Goal: Feedback & Contribution: Submit feedback/report problem

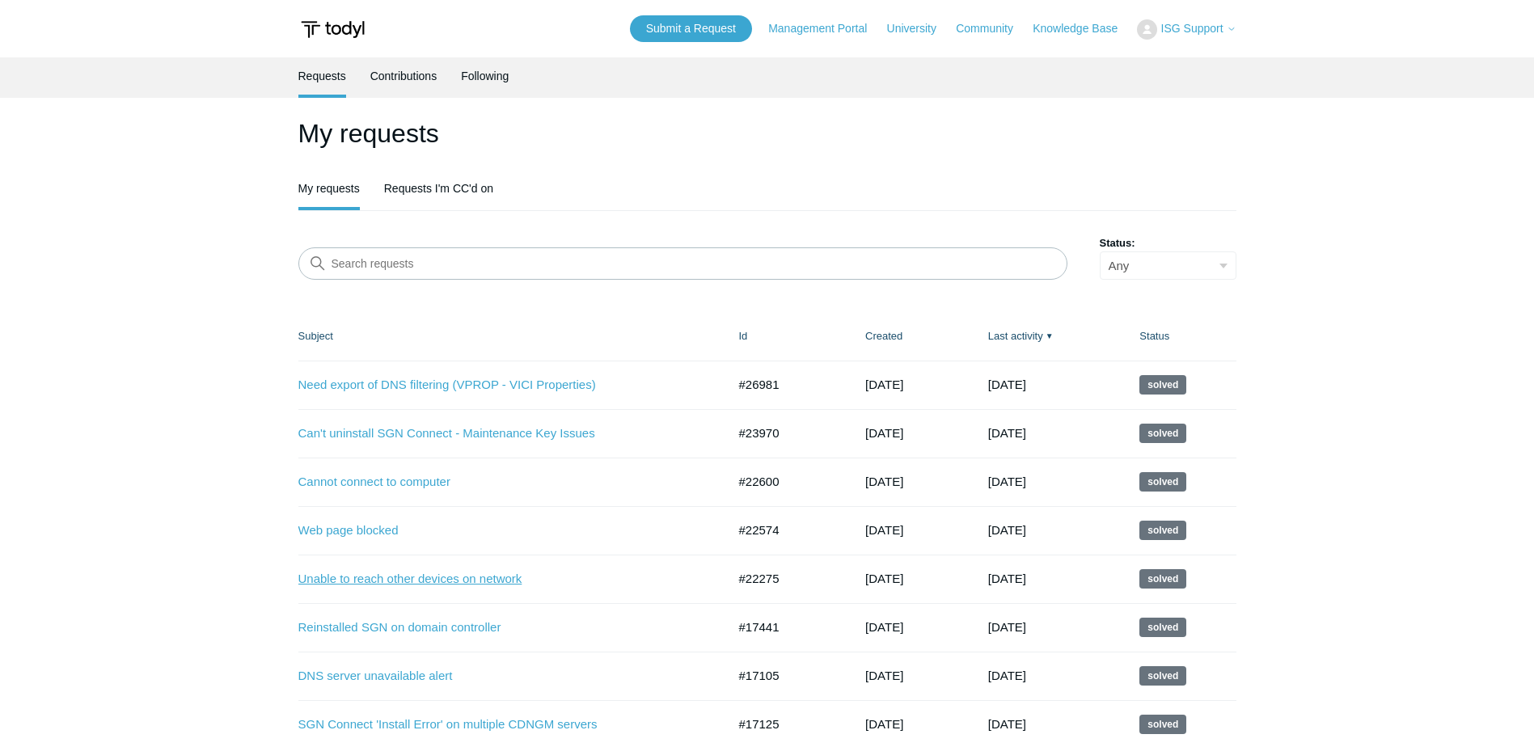
click at [433, 577] on link "Unable to reach other devices on network" at bounding box center [500, 579] width 404 height 19
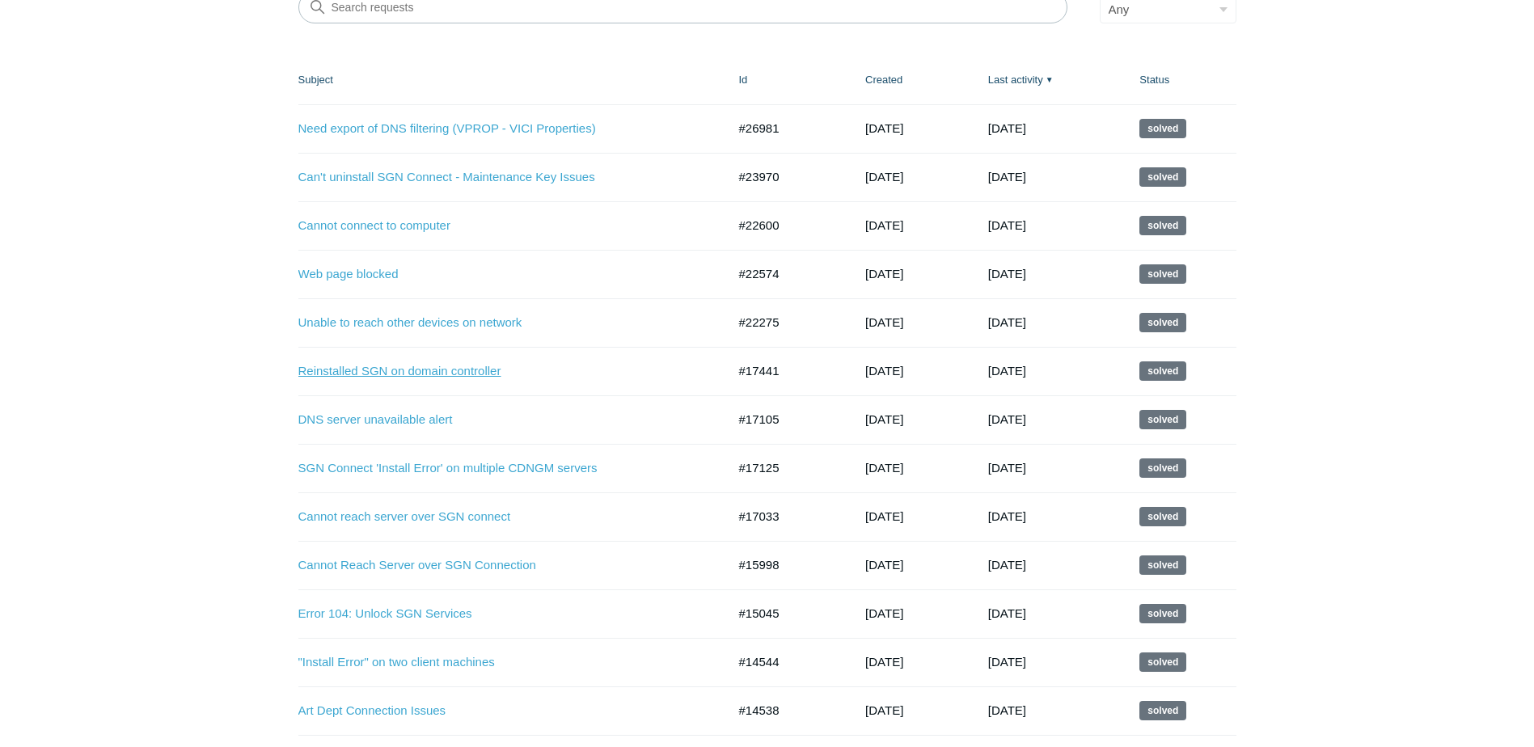
scroll to position [324, 0]
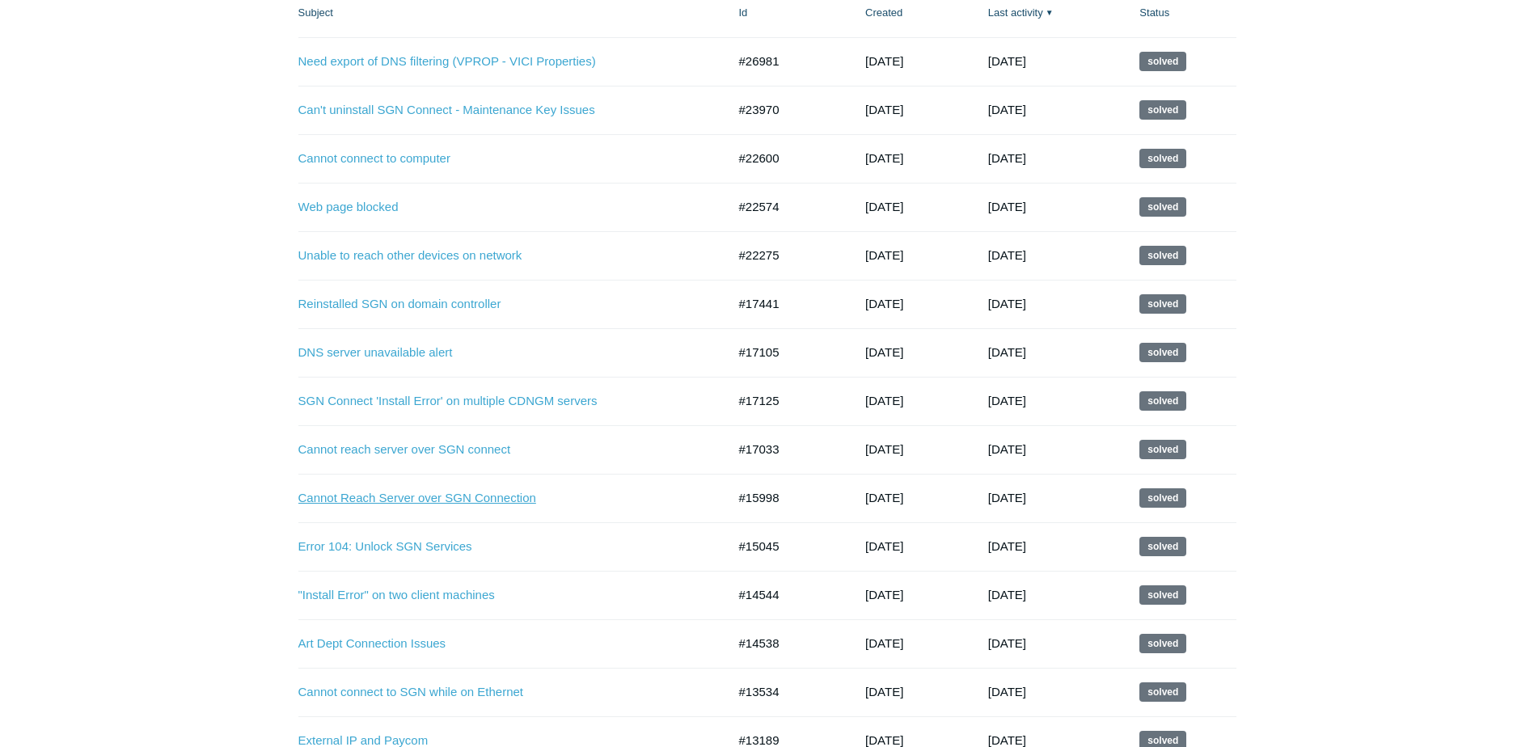
click at [493, 500] on link "Cannot Reach Server over SGN Connection" at bounding box center [500, 498] width 404 height 19
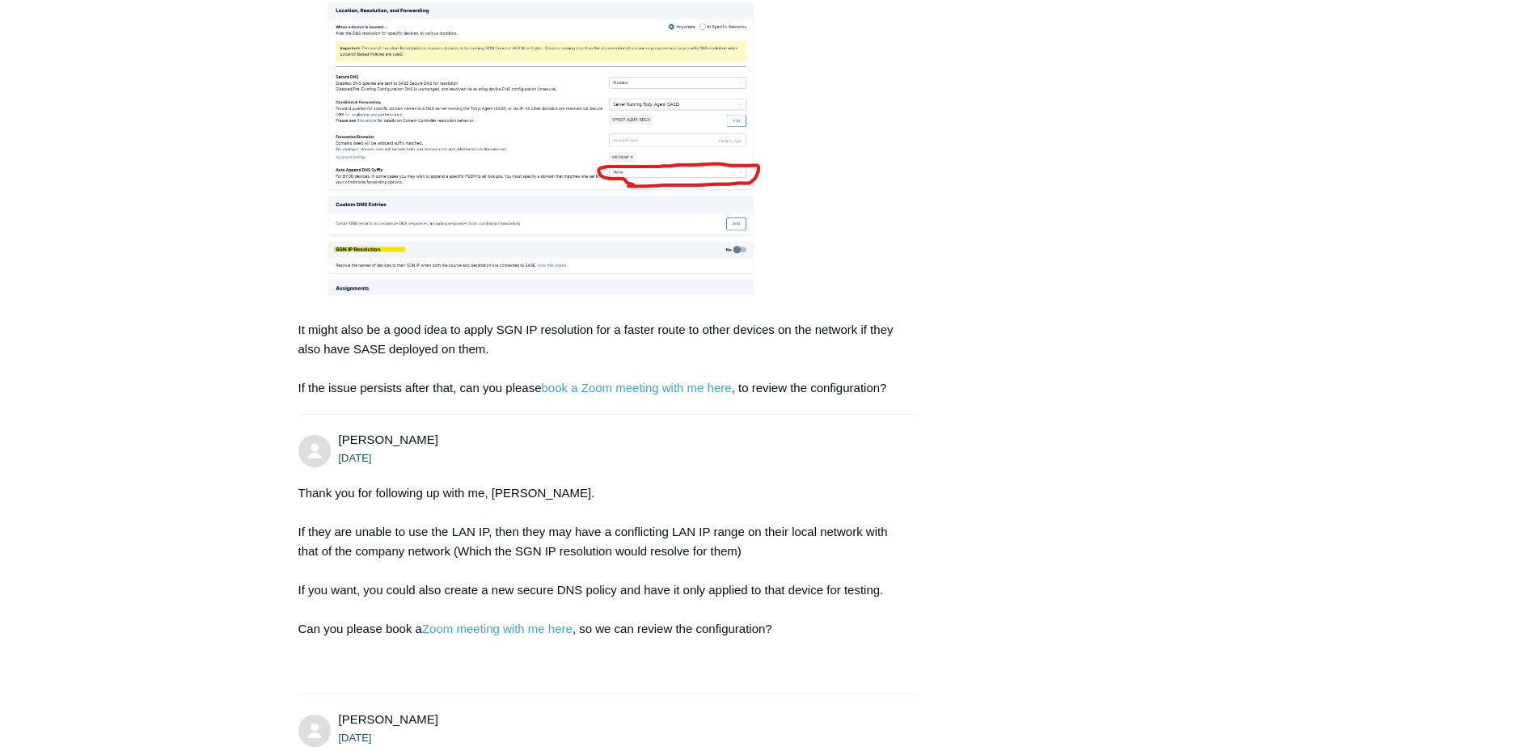
scroll to position [1127, 0]
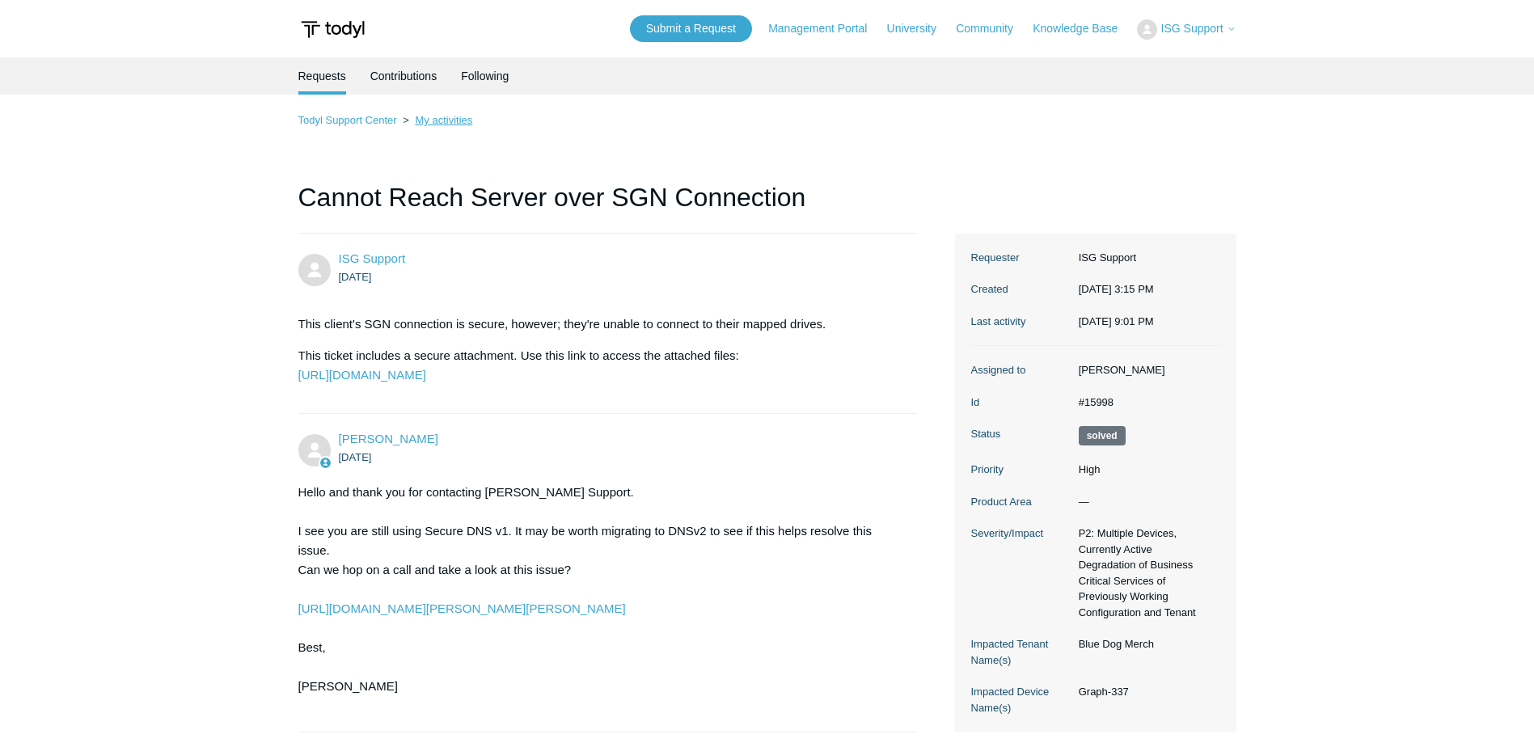
click at [442, 114] on link "My activities" at bounding box center [443, 120] width 57 height 12
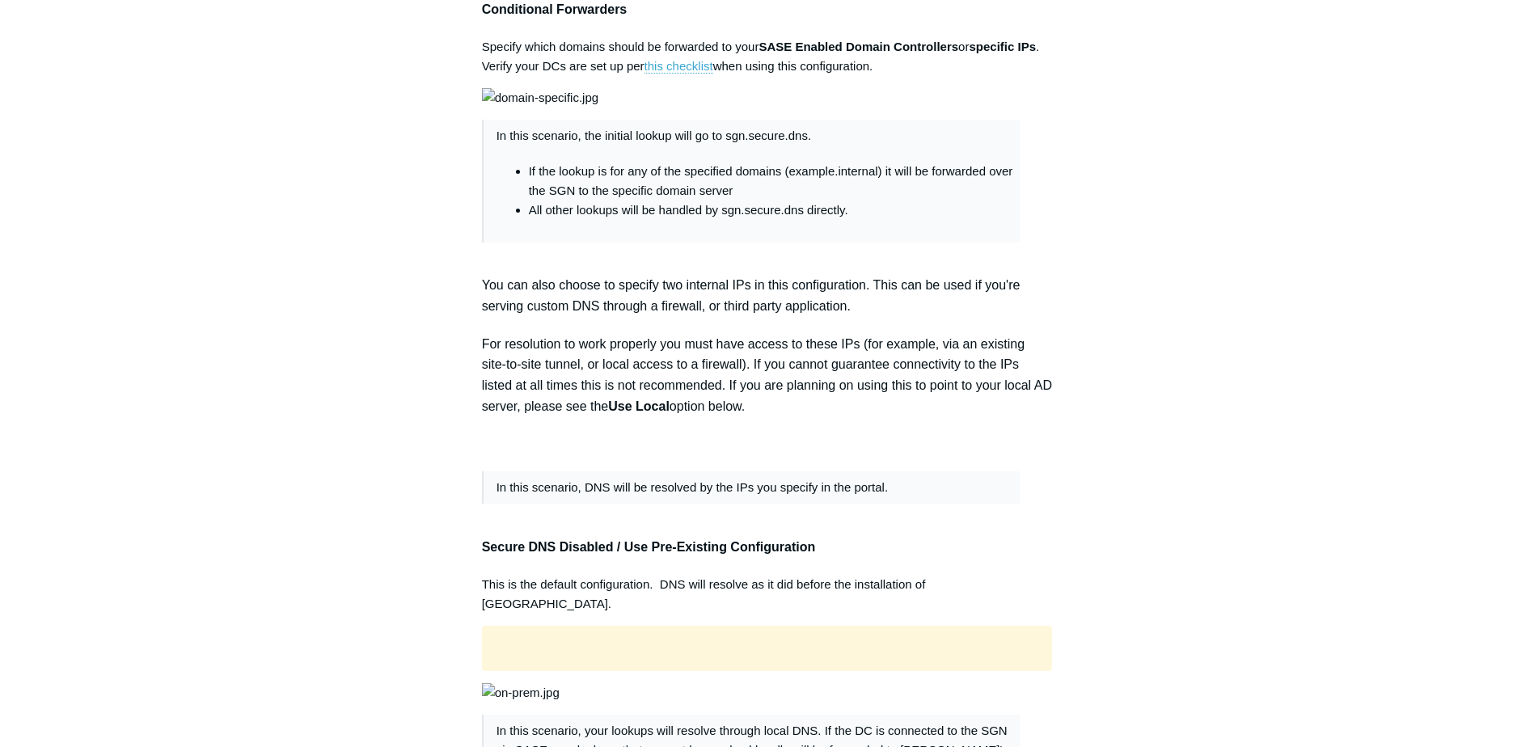
scroll to position [1213, 0]
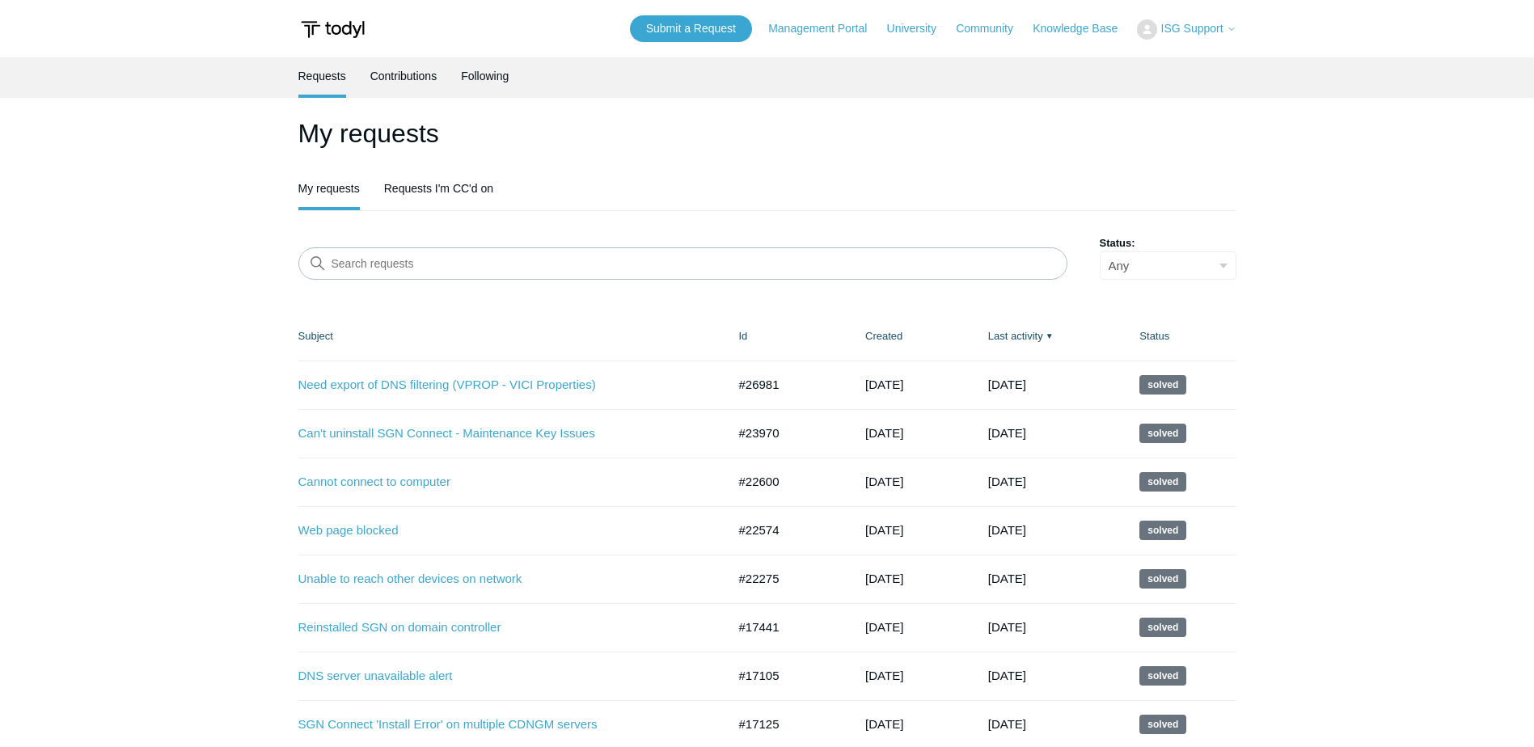
click at [1224, 178] on ul "My requests Requests I'm CC'd on" at bounding box center [767, 190] width 938 height 40
click at [701, 26] on link "Submit a Request" at bounding box center [691, 28] width 122 height 27
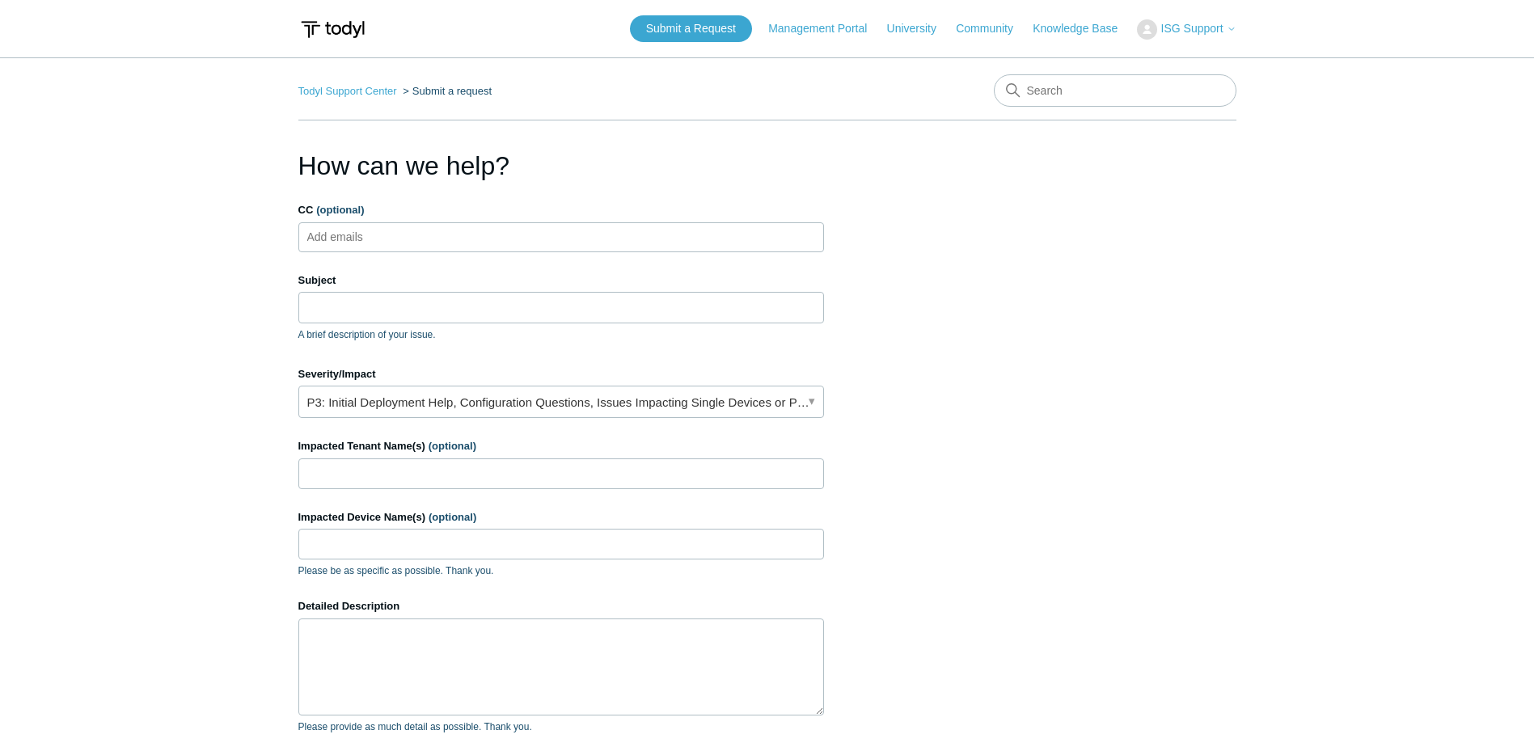
click at [516, 247] on ul "Add emails" at bounding box center [561, 237] width 526 height 30
type input "i"
type input "ross.martel@dynedge.com"
type input "B"
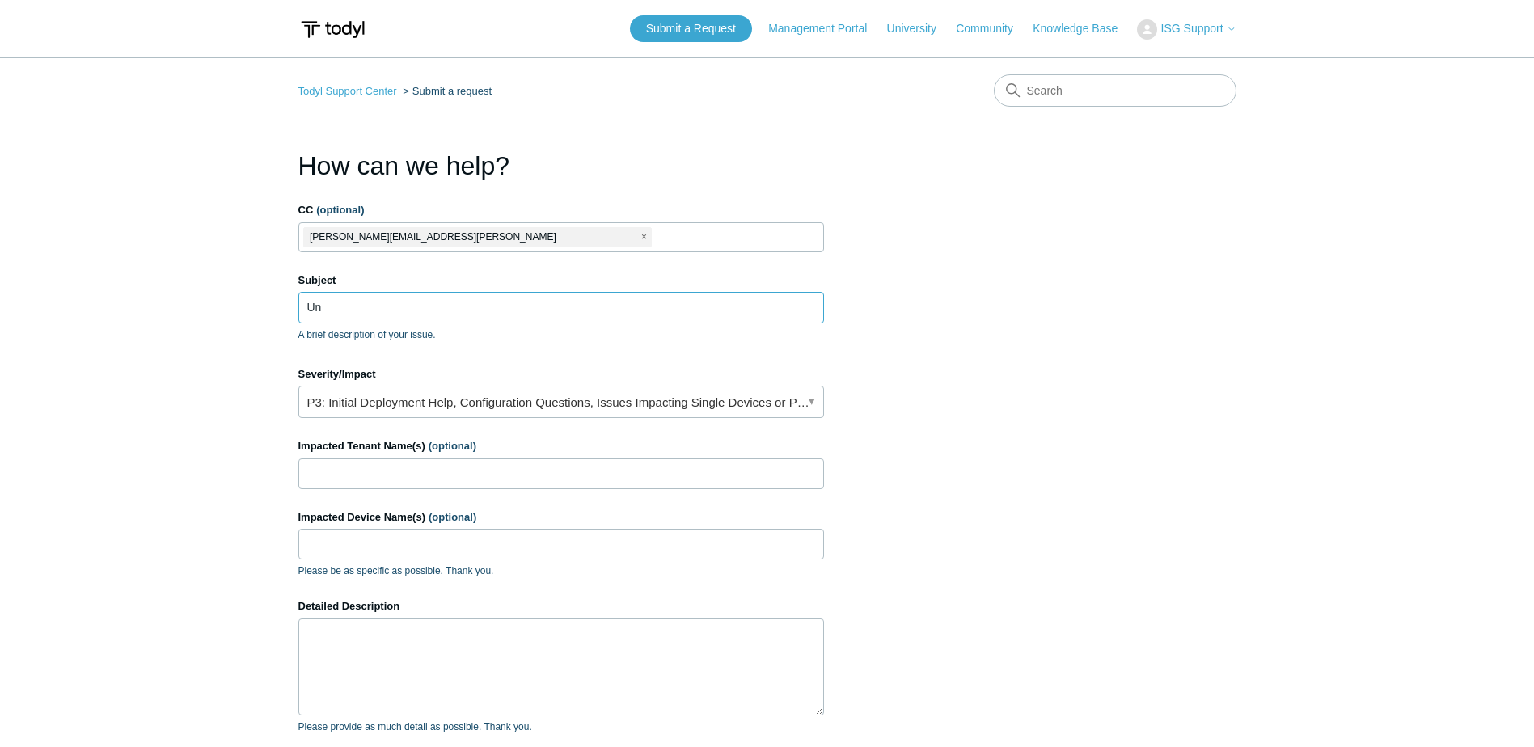
type input "U"
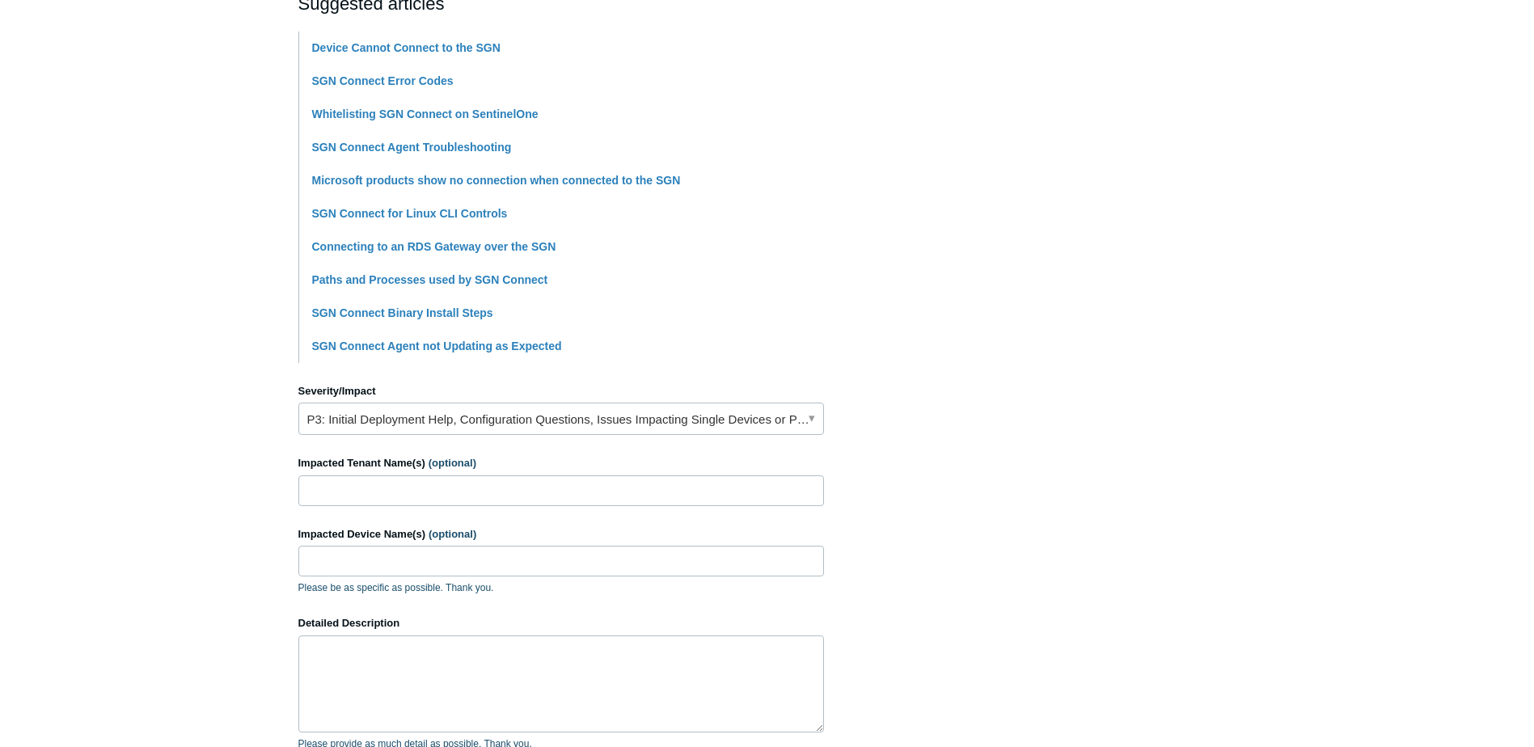
scroll to position [404, 0]
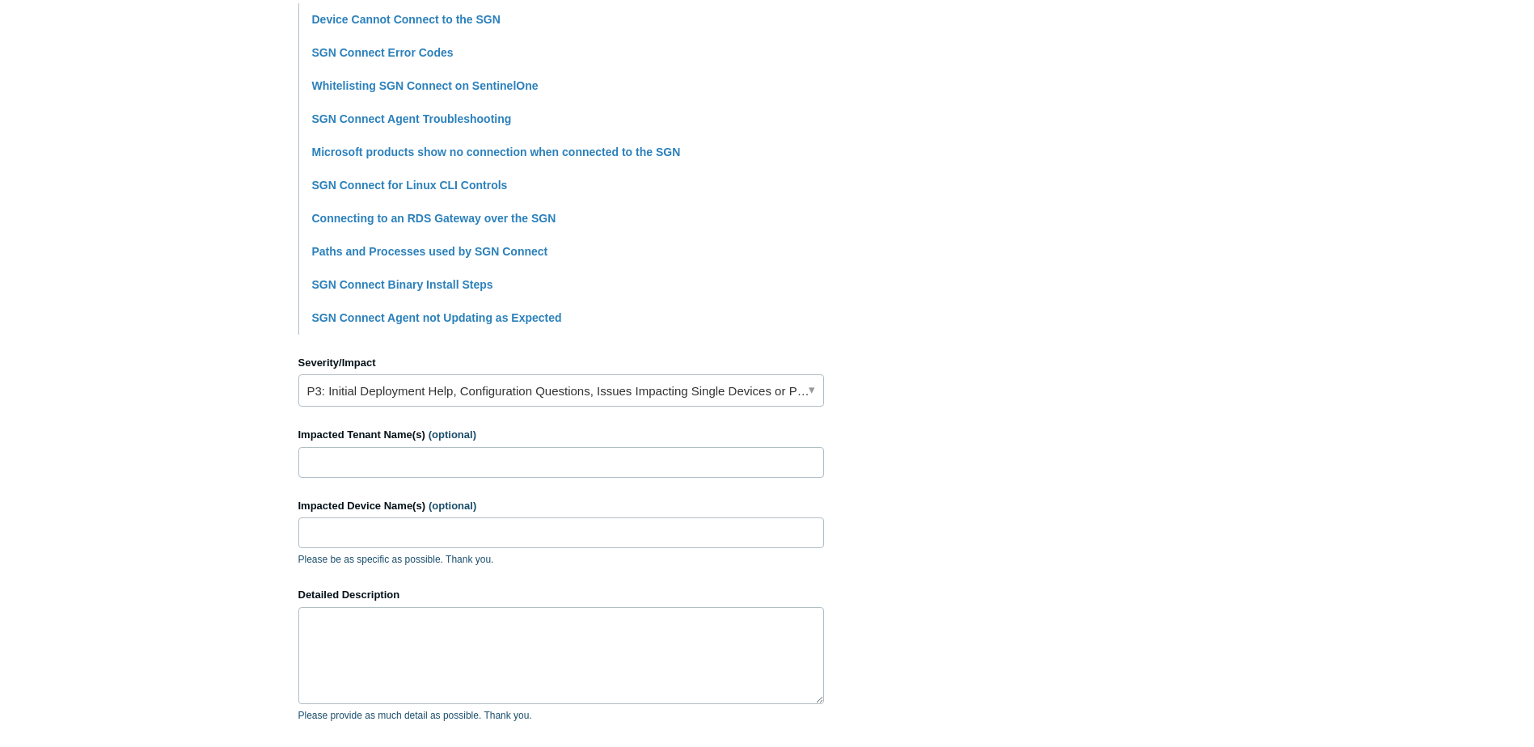
type input "Constant connectivity issues resolved by restarting SGN Connect"
click at [799, 386] on link "P3: Initial Deployment Help, Configuration Questions, Issues Impacting Single D…" at bounding box center [561, 390] width 526 height 32
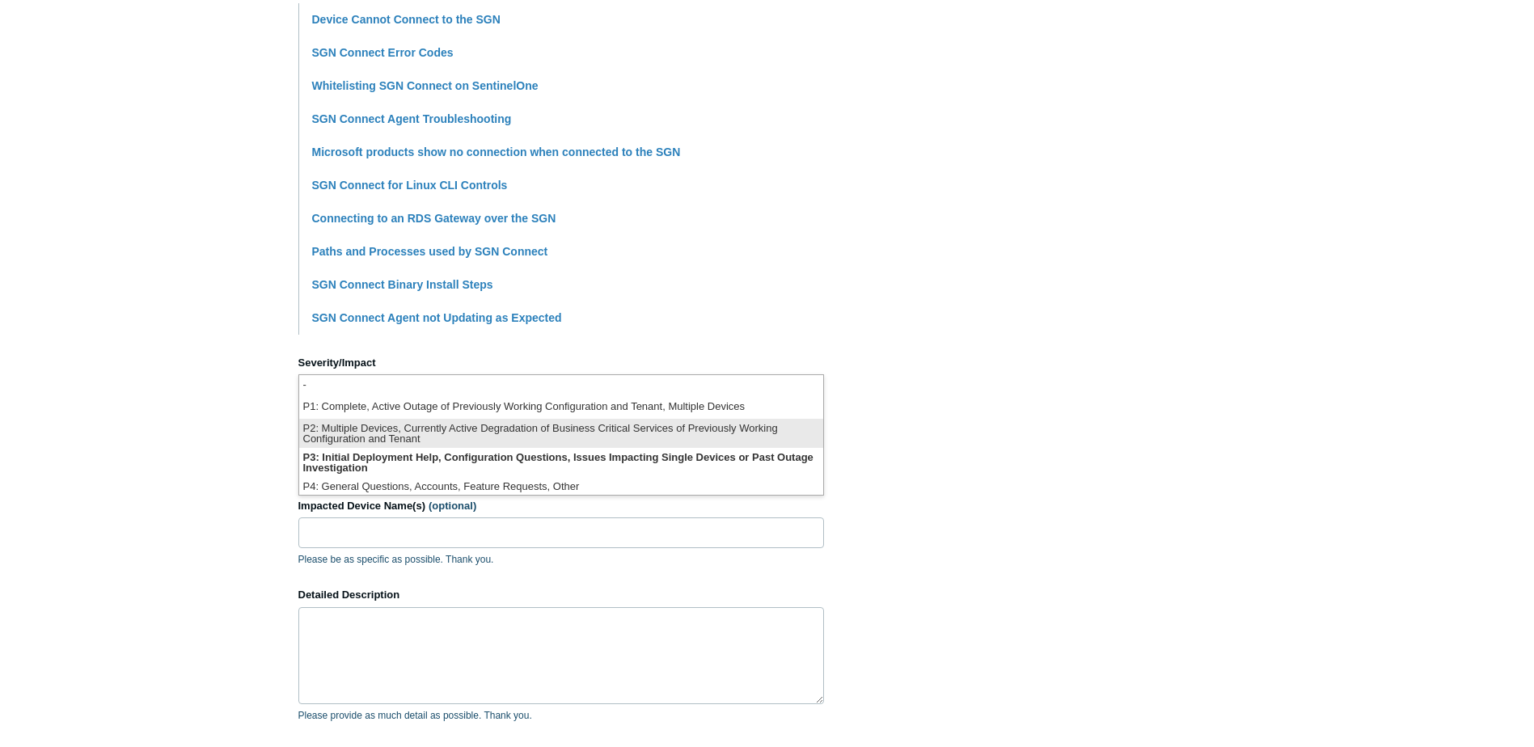
click at [628, 442] on li "P2: Multiple Devices, Currently Active Degradation of Business Critical Service…" at bounding box center [561, 433] width 524 height 29
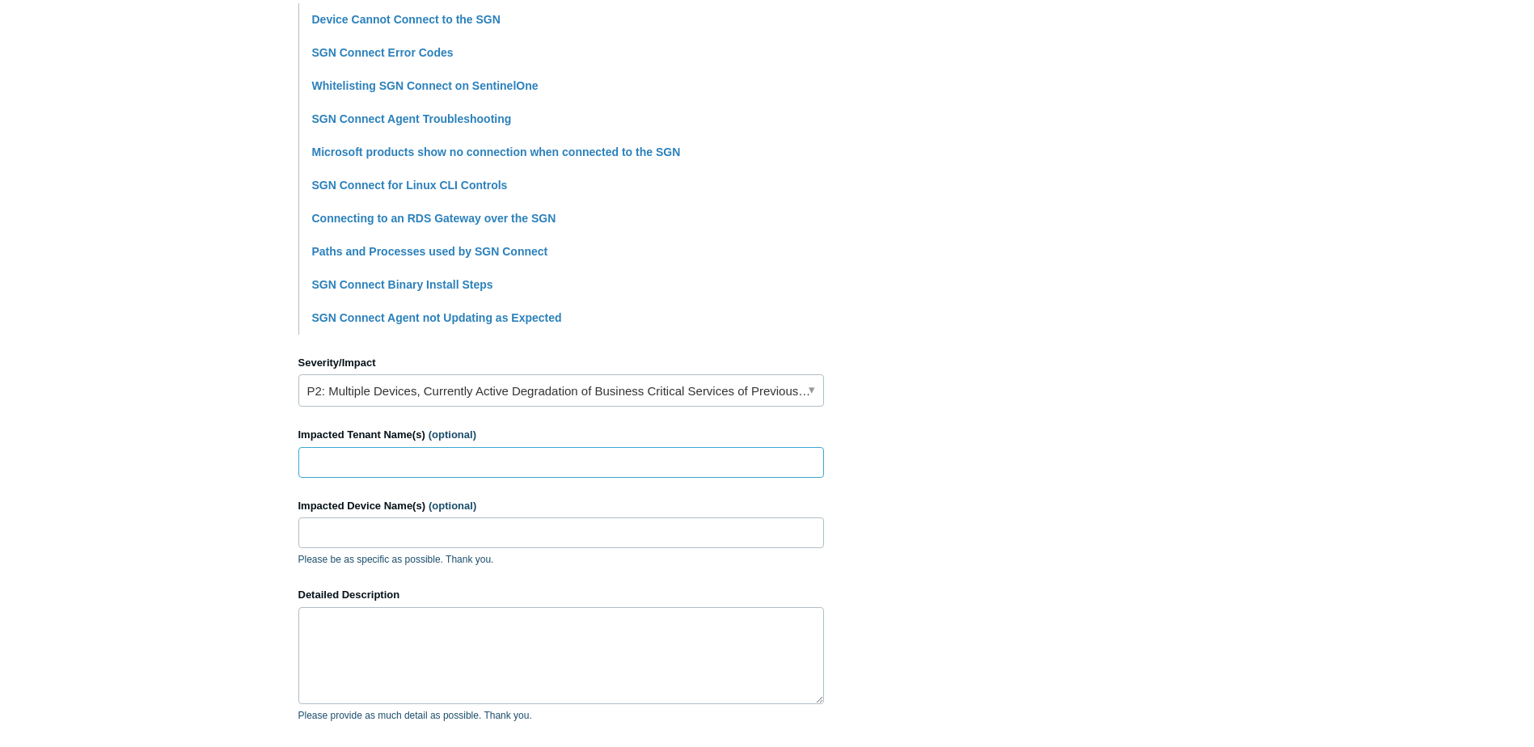
click at [632, 462] on input "Impacted Tenant Name(s) (optional)" at bounding box center [561, 462] width 526 height 31
type input "BDMER"
click at [414, 534] on input "Impacted Device Name(s) (optional)" at bounding box center [561, 533] width 526 height 31
type input "BDMER-APPS2001, most other servers/workstations"
drag, startPoint x: 475, startPoint y: 662, endPoint x: 602, endPoint y: 633, distance: 130.3
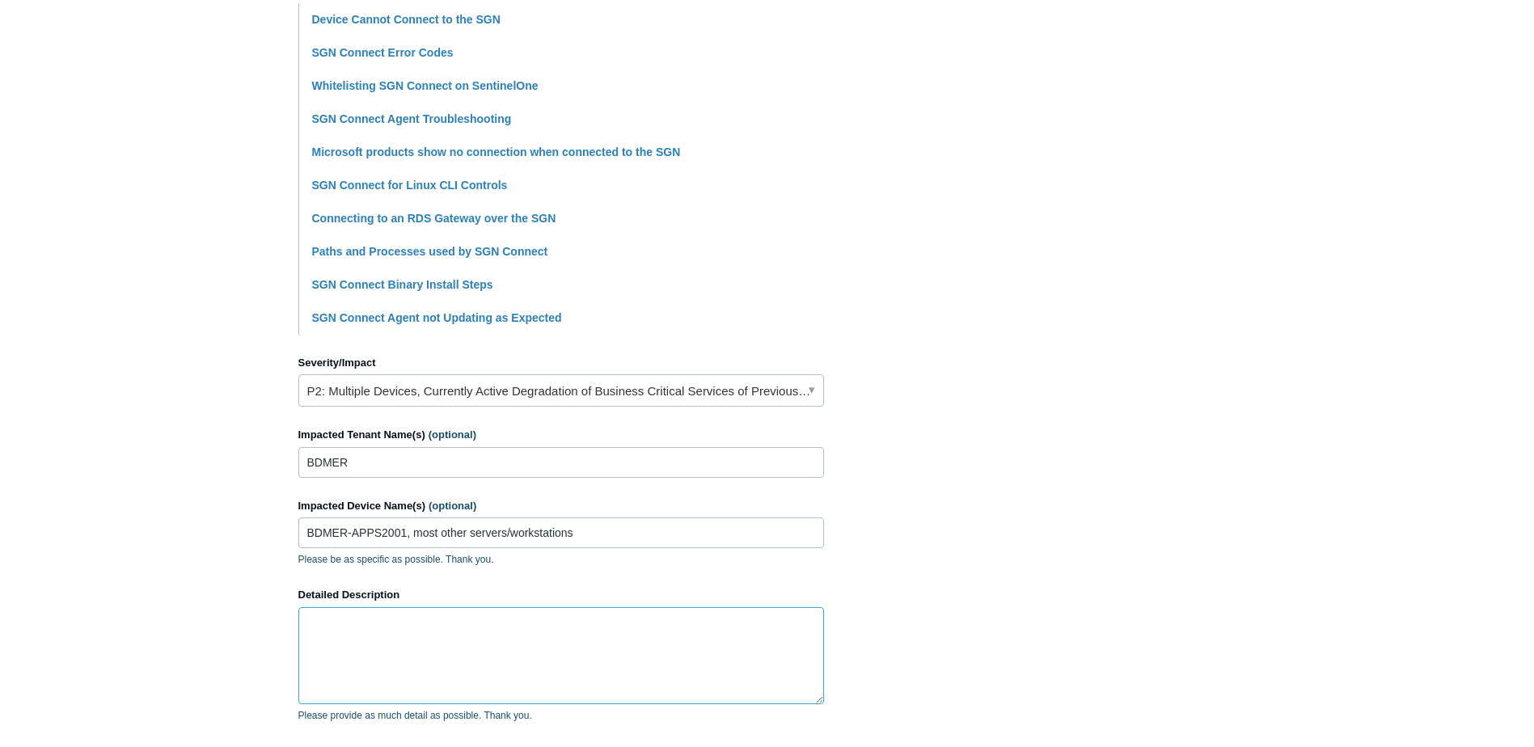
click at [477, 662] on textarea "Detailed Description" at bounding box center [561, 655] width 526 height 97
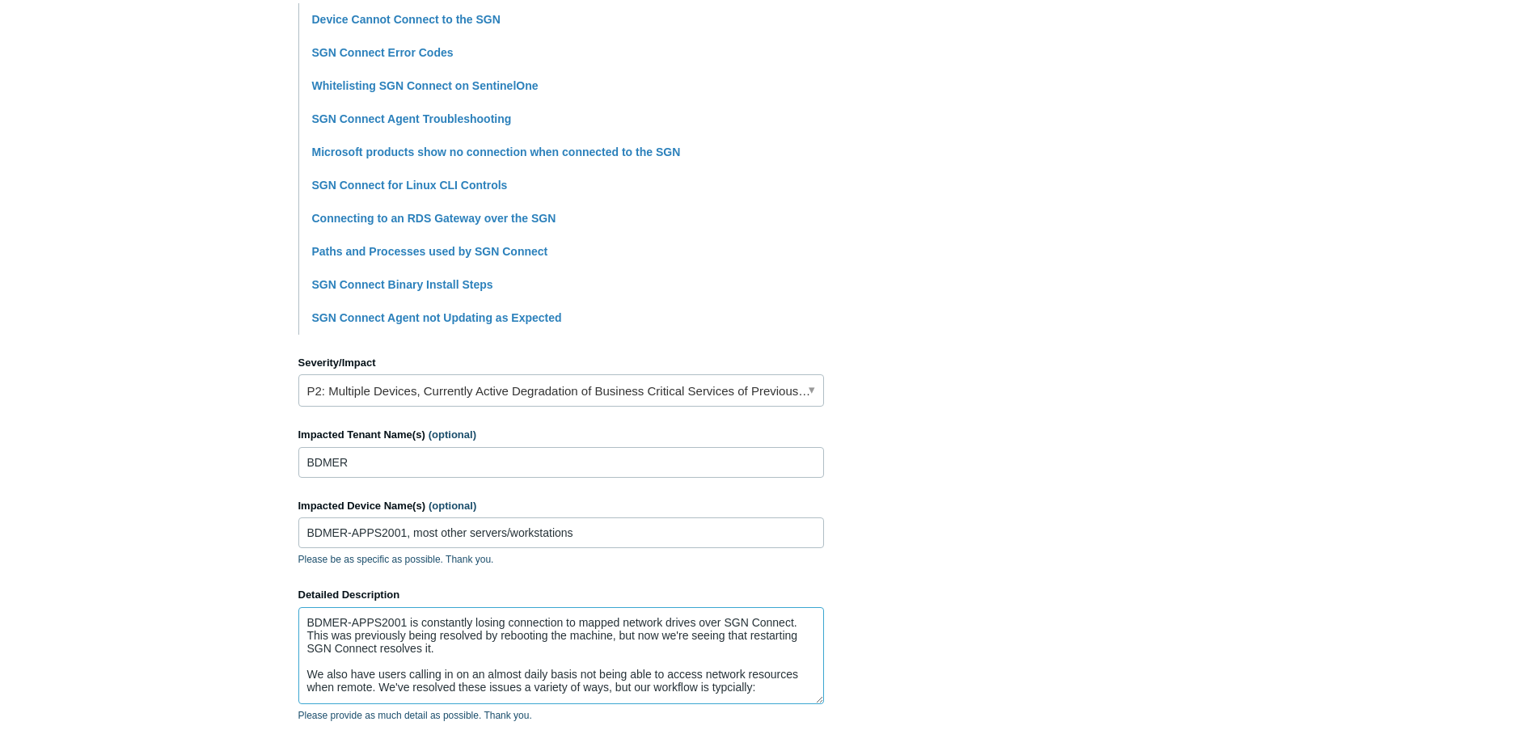
scroll to position [4, 0]
click at [698, 700] on textarea "BDMER-APPS2001 is constantly losing connection to mapped network drives over SG…" at bounding box center [561, 655] width 526 height 97
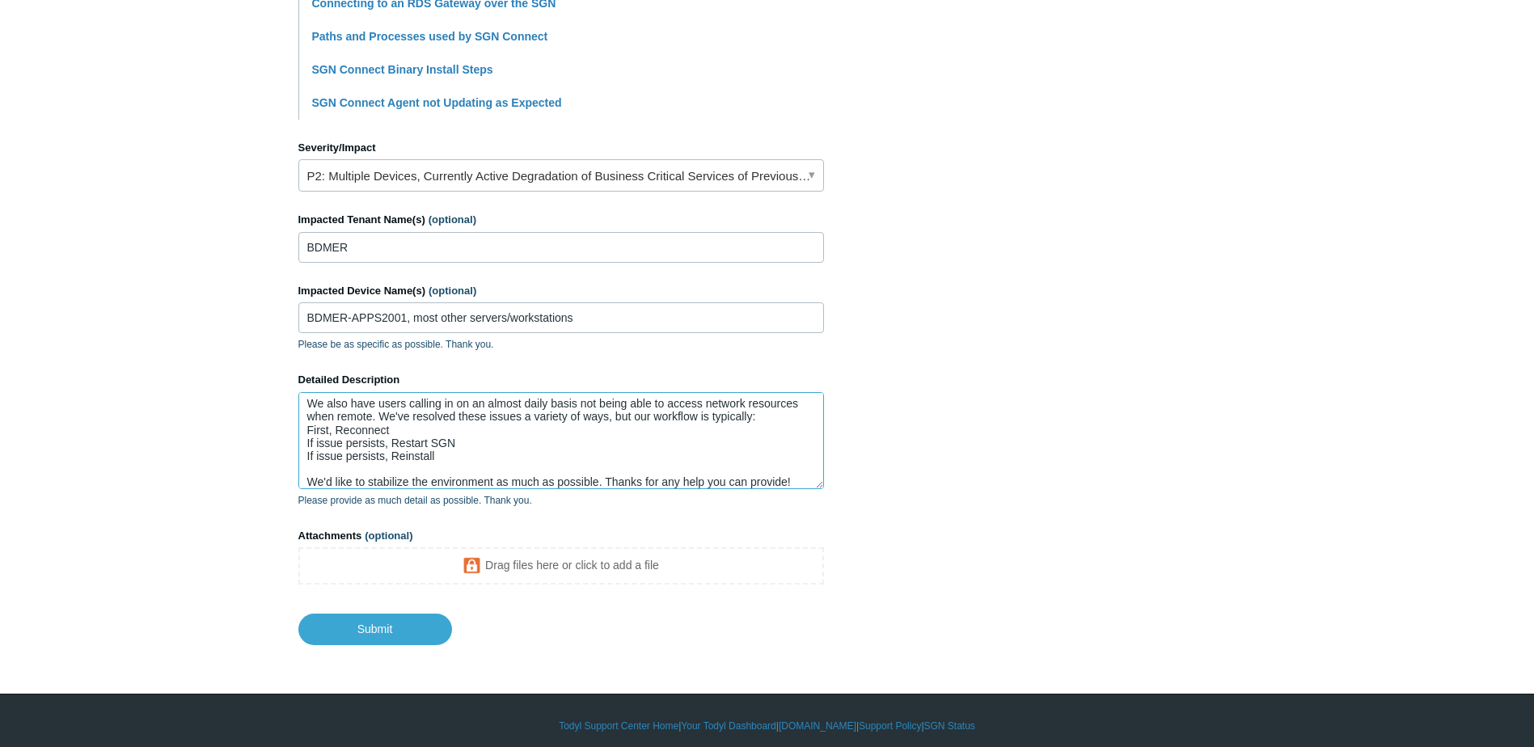
scroll to position [630, 0]
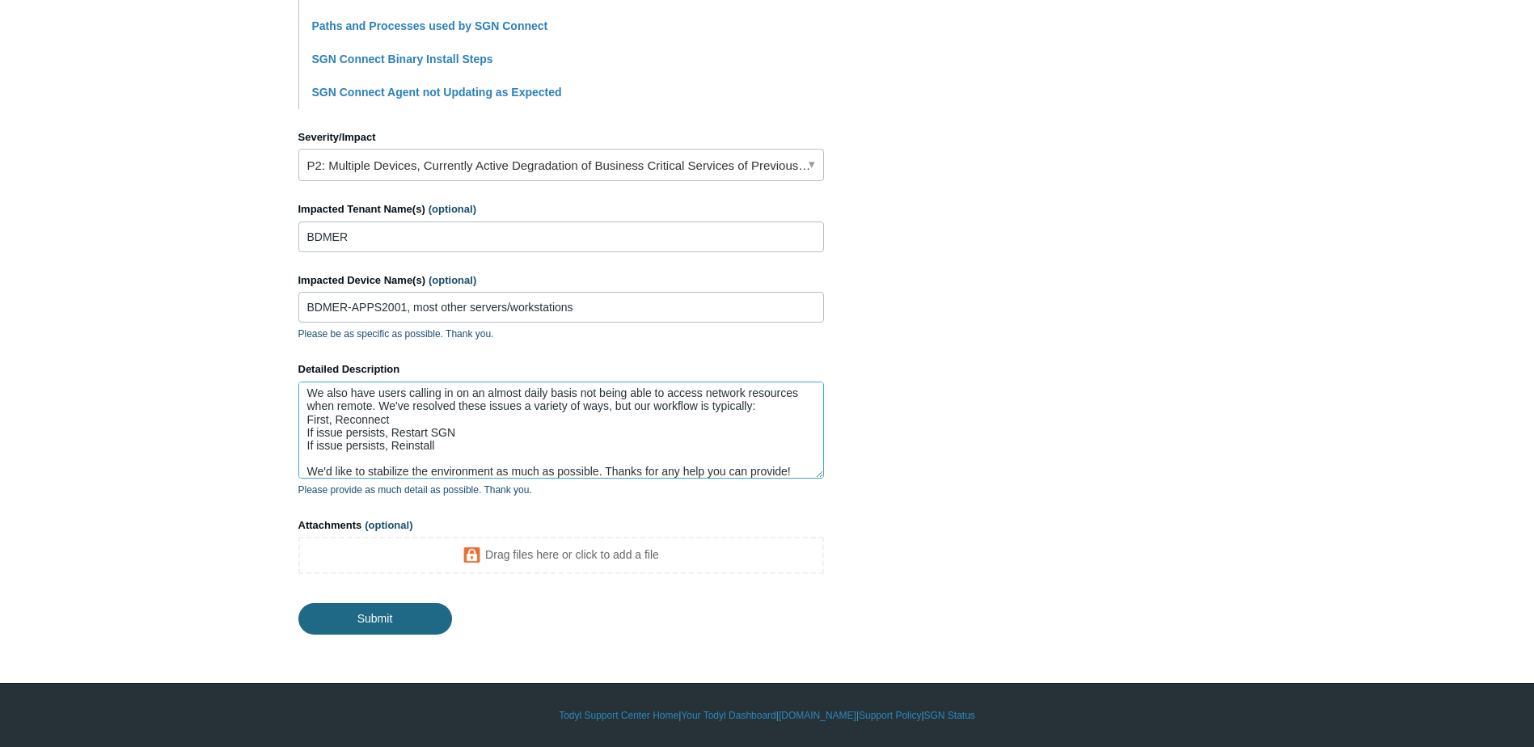
type textarea "BDMER-APPS2001 is constantly losing connection to mapped network drives over SG…"
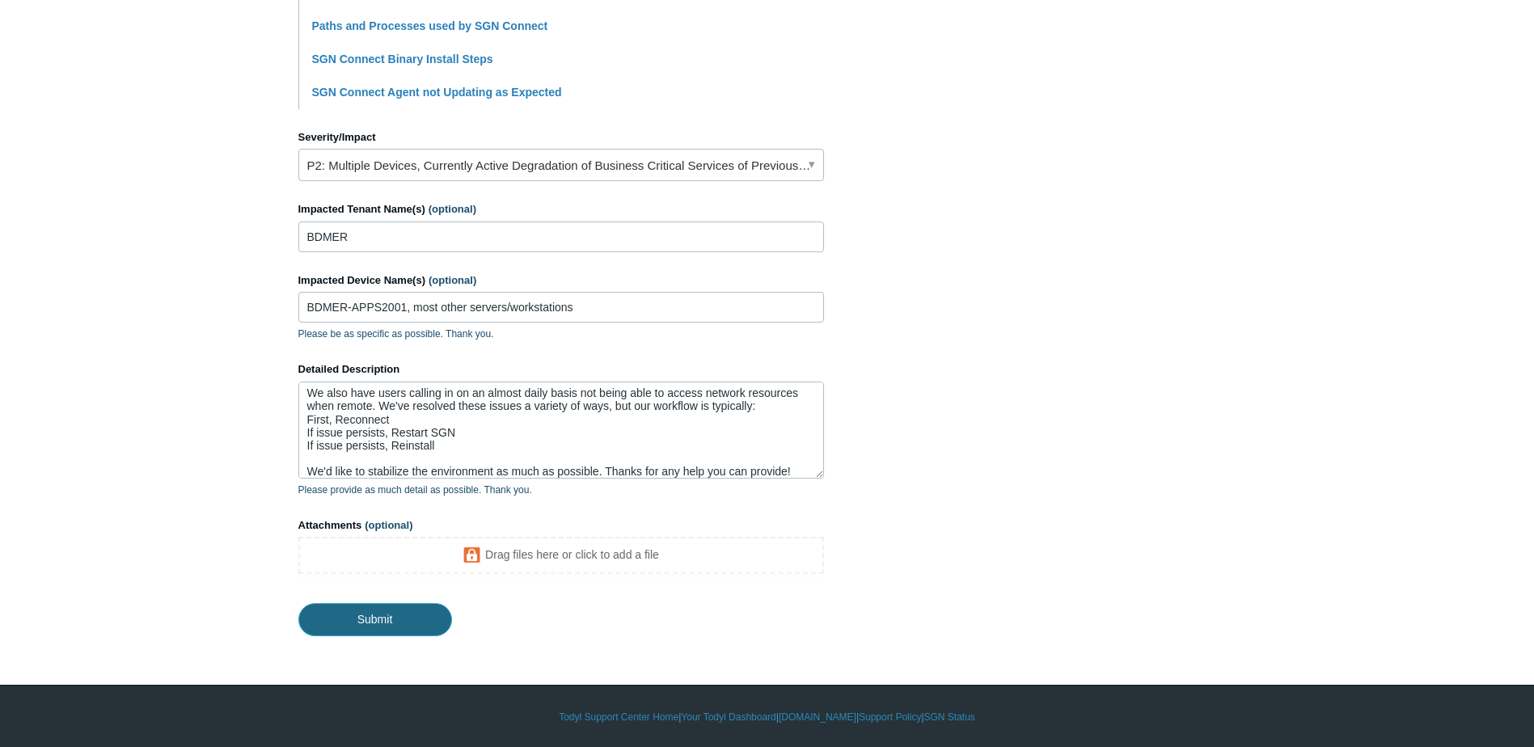
click at [378, 619] on input "Submit" at bounding box center [375, 619] width 154 height 32
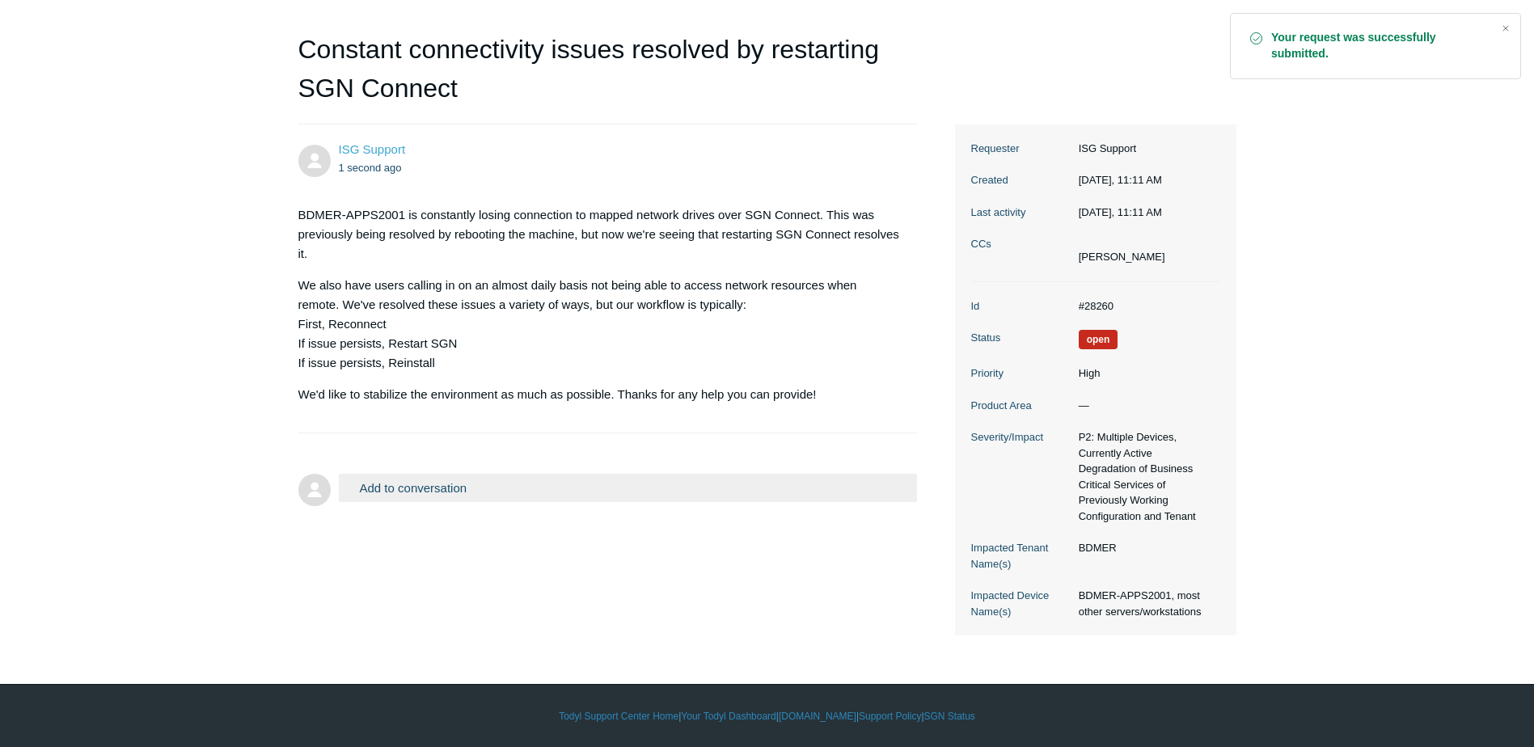
scroll to position [149, 0]
click at [1093, 294] on dl "Id #28260 Status Open Priority High Product Area — Severity/Impact P2: Multiple…" at bounding box center [1095, 458] width 249 height 354
click at [1102, 307] on dd "#28260" at bounding box center [1146, 306] width 150 height 16
copy dd "28260"
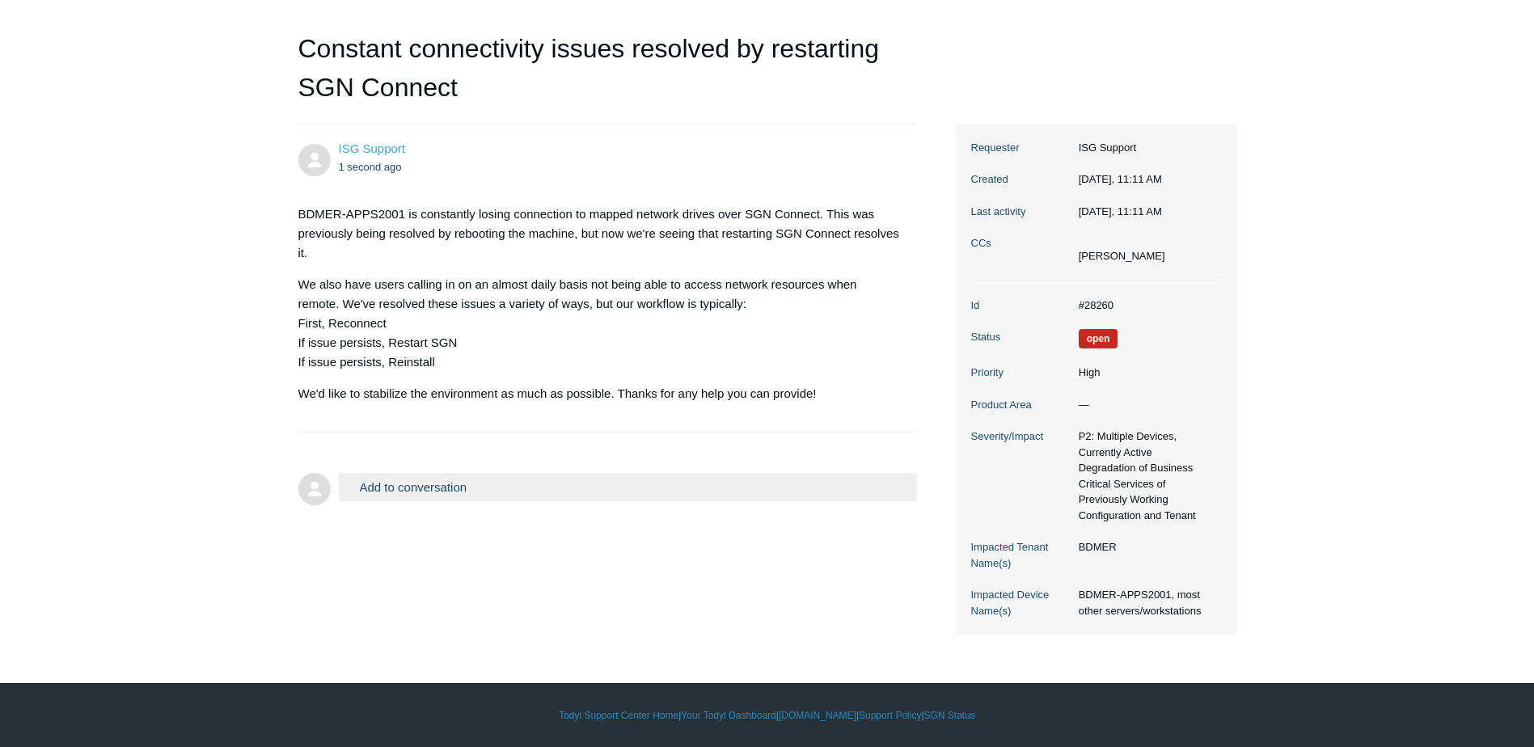
click at [833, 335] on p "We also have users calling in on an almost daily basis not being able to access…" at bounding box center [599, 323] width 603 height 97
